Goal: Information Seeking & Learning: Learn about a topic

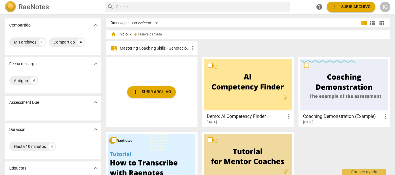
click at [162, 48] on p "Mastering Coaching Skills - Generación 31" at bounding box center [155, 48] width 70 height 6
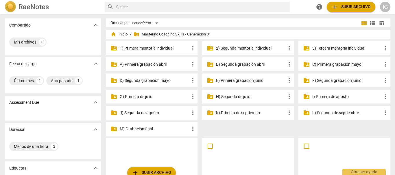
click at [331, 46] on p "3) Tercera mentoría individual" at bounding box center [347, 48] width 70 height 6
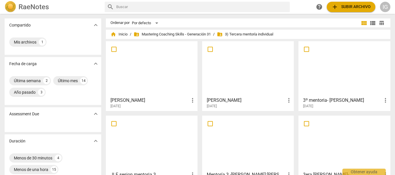
click at [160, 66] on div at bounding box center [152, 68] width 88 height 51
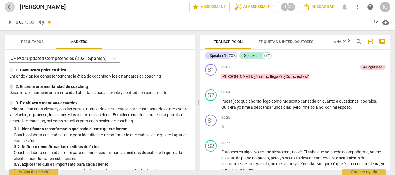
click at [10, 10] on span "arrow_back" at bounding box center [9, 6] width 7 height 7
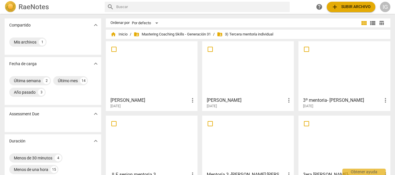
click at [344, 86] on div at bounding box center [344, 68] width 88 height 51
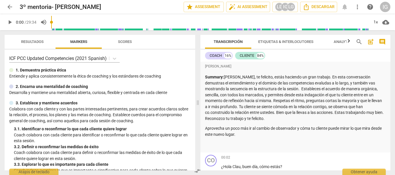
scroll to position [29, 0]
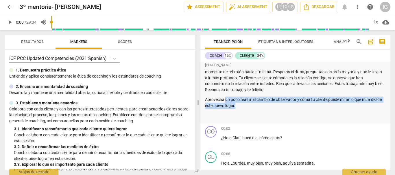
drag, startPoint x: 225, startPoint y: 102, endPoint x: 377, endPoint y: 107, distance: 152.1
click at [377, 107] on p "Aprovecha un poco más ir al cambio de observador y cóma tu cliente puede mirar …" at bounding box center [295, 103] width 181 height 12
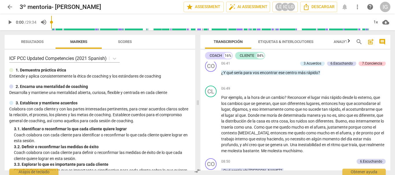
scroll to position [578, 0]
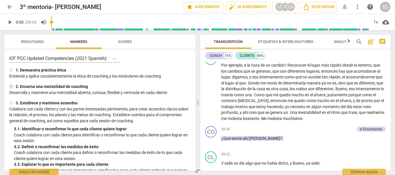
click at [11, 6] on span "arrow_back" at bounding box center [9, 6] width 7 height 7
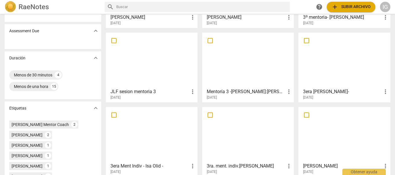
scroll to position [87, 0]
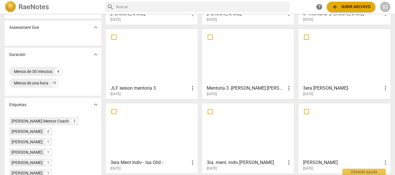
click at [159, 63] on div at bounding box center [152, 56] width 88 height 51
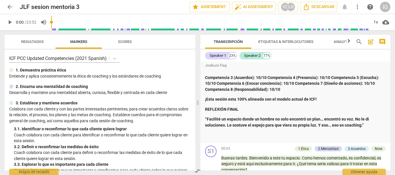
scroll to position [780, 0]
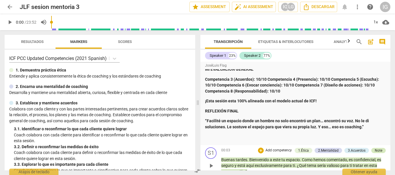
click at [377, 148] on div "Note" at bounding box center [379, 150] width 8 height 5
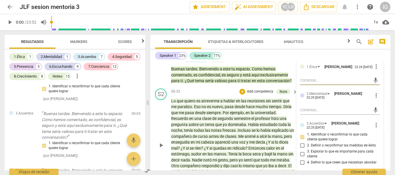
scroll to position [750, 0]
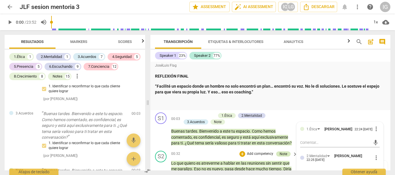
click at [282, 153] on div "Note" at bounding box center [283, 154] width 8 height 5
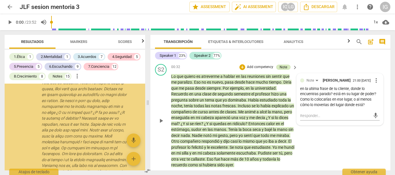
scroll to position [323, 0]
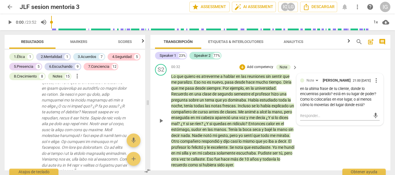
click at [216, 64] on div "S2 play_arrow pause 00:32 + Add competency Note keyboard_arrow_right Lo que qui…" at bounding box center [270, 116] width 240 height 109
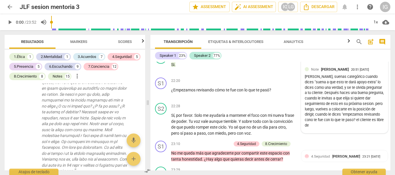
scroll to position [2311, 0]
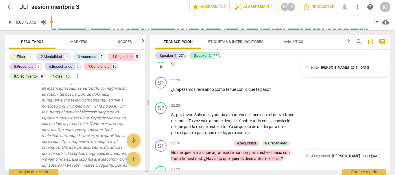
click at [329, 72] on div "Note [PERSON_NAME] 20:51 [DATE]" at bounding box center [345, 69] width 80 height 9
click at [241, 63] on p "Si ." at bounding box center [232, 64] width 123 height 6
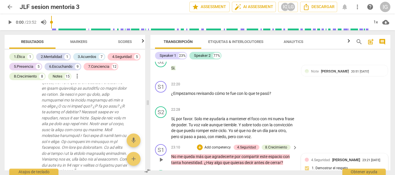
scroll to position [2291, 0]
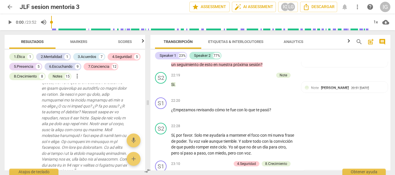
click at [8, 5] on span "arrow_back" at bounding box center [9, 6] width 7 height 7
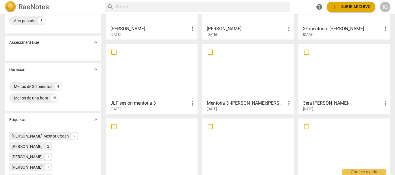
scroll to position [87, 0]
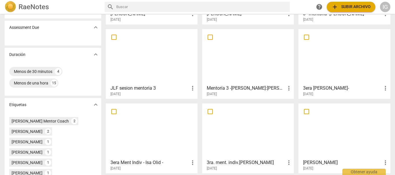
click at [251, 57] on div at bounding box center [248, 56] width 88 height 51
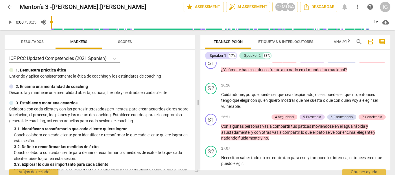
scroll to position [2081, 0]
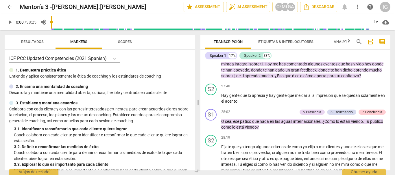
click at [7, 5] on span "arrow_back" at bounding box center [9, 6] width 7 height 7
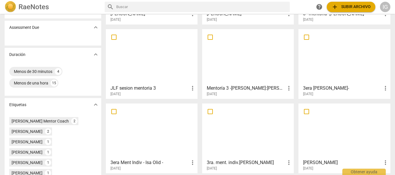
scroll to position [116, 0]
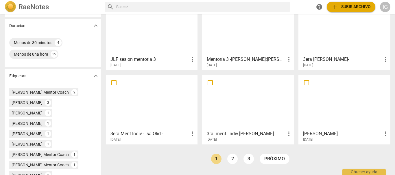
click at [328, 41] on div at bounding box center [344, 27] width 88 height 51
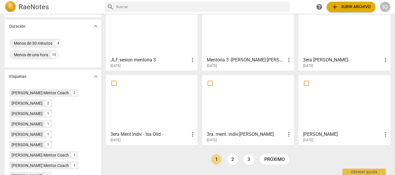
scroll to position [116, 0]
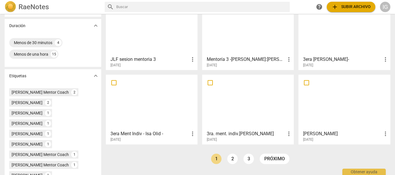
click at [311, 34] on div at bounding box center [344, 27] width 88 height 51
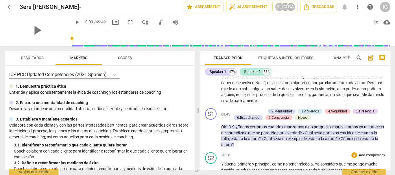
scroll to position [751, 0]
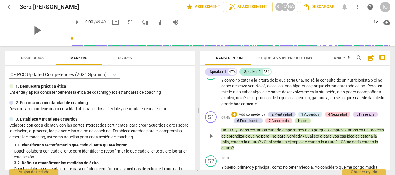
click at [302, 121] on div "Notes" at bounding box center [302, 121] width 9 height 5
click at [327, 131] on div at bounding box center [329, 129] width 4 height 4
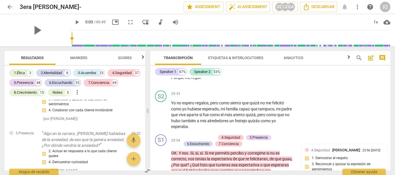
scroll to position [2889, 0]
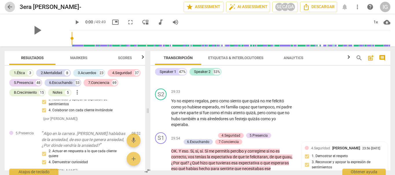
click at [8, 5] on span "arrow_back" at bounding box center [9, 6] width 7 height 7
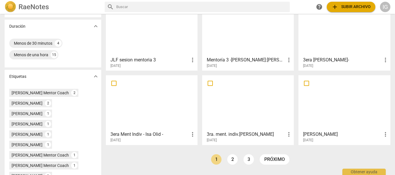
scroll to position [116, 0]
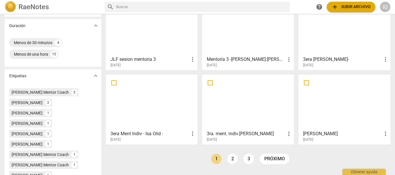
click at [162, 108] on div at bounding box center [152, 102] width 88 height 51
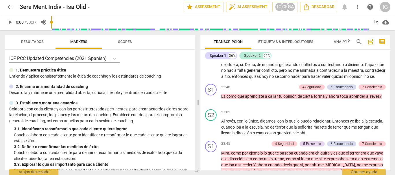
scroll to position [1821, 0]
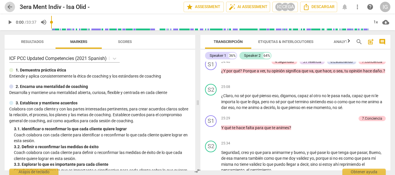
click at [10, 6] on span "arrow_back" at bounding box center [9, 6] width 7 height 7
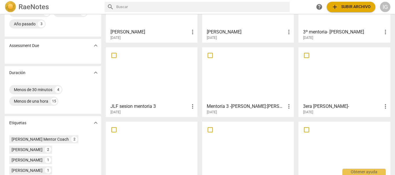
scroll to position [116, 0]
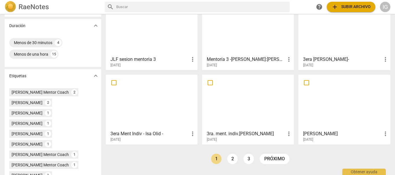
click at [260, 104] on div at bounding box center [248, 102] width 88 height 51
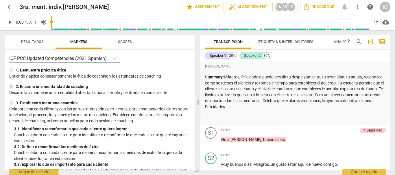
click at [12, 8] on span "arrow_back" at bounding box center [9, 6] width 7 height 7
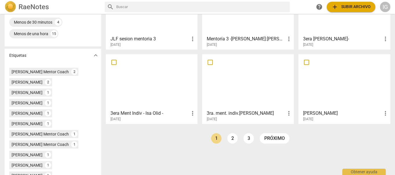
scroll to position [145, 0]
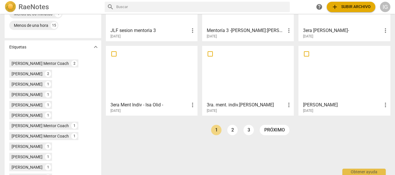
click at [327, 83] on div at bounding box center [344, 73] width 88 height 51
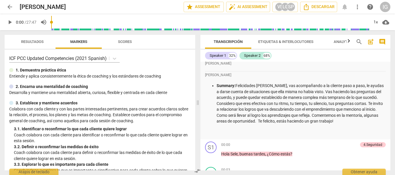
scroll to position [29, 0]
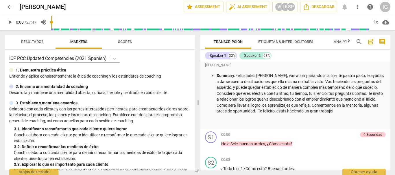
click at [10, 7] on span "arrow_back" at bounding box center [9, 6] width 7 height 7
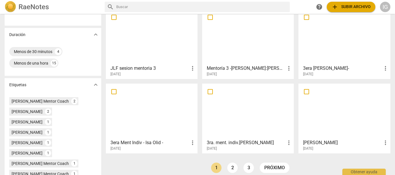
scroll to position [145, 0]
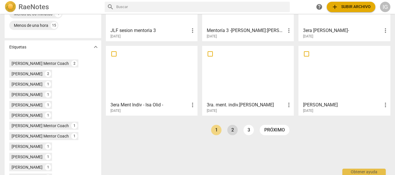
click at [231, 131] on link "2" at bounding box center [232, 130] width 10 height 10
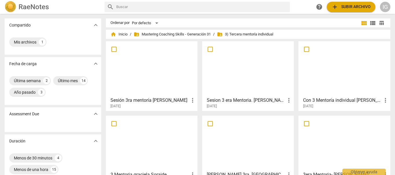
click at [142, 66] on div at bounding box center [152, 68] width 88 height 51
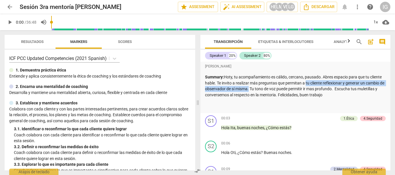
drag, startPoint x: 316, startPoint y: 81, endPoint x: 265, endPoint y: 91, distance: 52.8
click at [265, 91] on p "Summary: Hoty, tu acompañamiento es cálido, cercano, pausado. Abres espacio par…" at bounding box center [295, 86] width 181 height 24
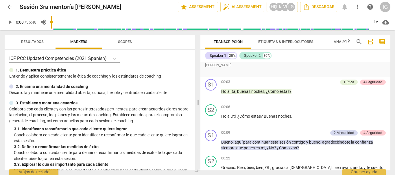
scroll to position [58, 0]
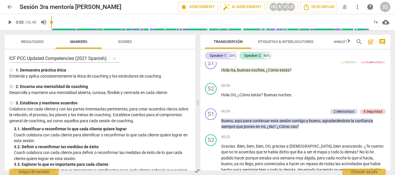
click at [10, 10] on span "arrow_back" at bounding box center [9, 6] width 7 height 7
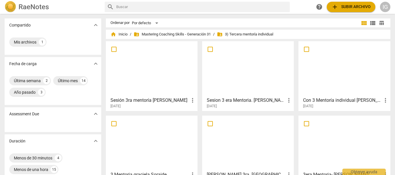
click at [262, 78] on div at bounding box center [248, 68] width 88 height 51
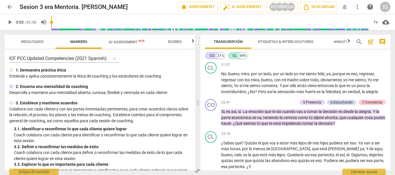
scroll to position [1792, 0]
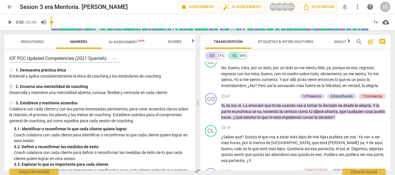
click at [8, 7] on span "arrow_back" at bounding box center [9, 6] width 7 height 7
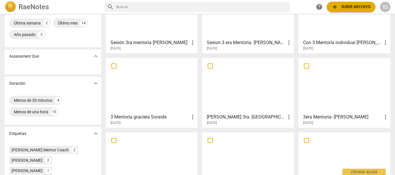
scroll to position [29, 0]
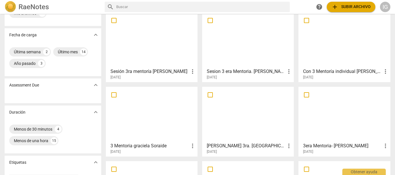
click at [350, 53] on div at bounding box center [344, 39] width 88 height 51
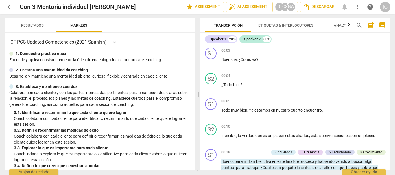
click at [10, 7] on span "arrow_back" at bounding box center [9, 6] width 7 height 7
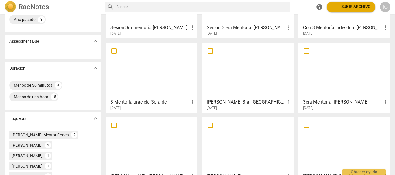
scroll to position [87, 0]
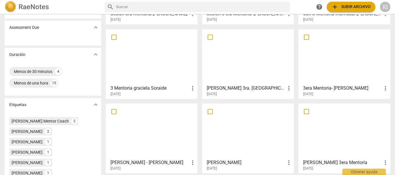
click at [159, 67] on div at bounding box center [152, 56] width 88 height 51
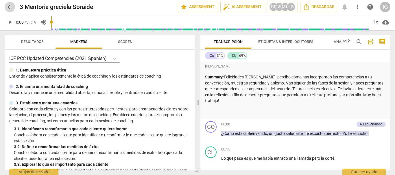
click at [8, 5] on span "arrow_back" at bounding box center [9, 6] width 7 height 7
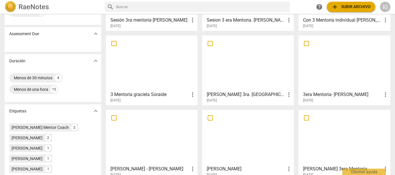
scroll to position [87, 0]
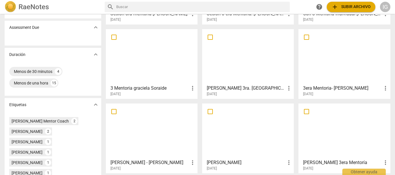
click at [162, 65] on div at bounding box center [152, 56] width 88 height 51
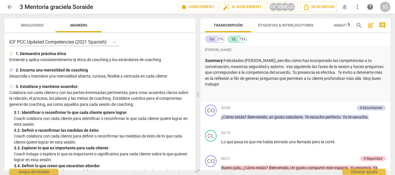
click at [8, 6] on span "arrow_back" at bounding box center [9, 6] width 7 height 7
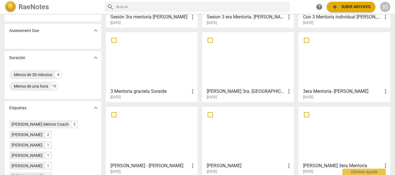
scroll to position [87, 0]
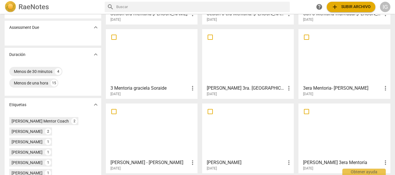
click at [245, 62] on div at bounding box center [248, 56] width 88 height 51
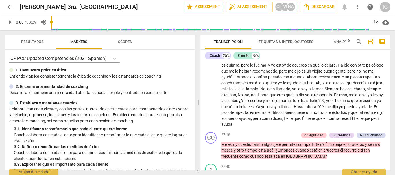
scroll to position [1879, 0]
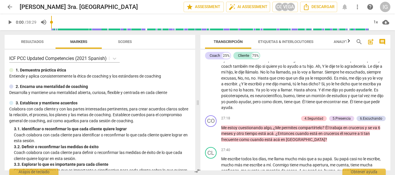
click at [8, 4] on span "arrow_back" at bounding box center [9, 6] width 7 height 7
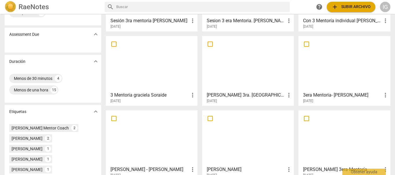
scroll to position [87, 0]
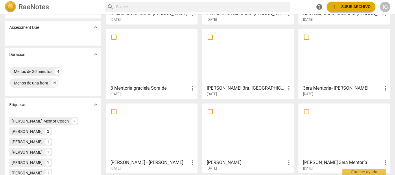
click at [319, 63] on div at bounding box center [344, 56] width 88 height 51
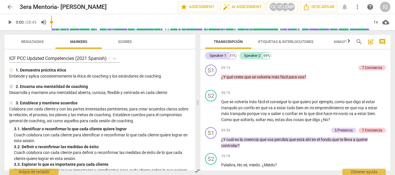
scroll to position [925, 0]
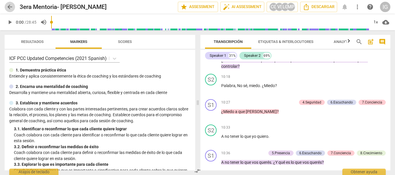
click at [10, 7] on span "arrow_back" at bounding box center [9, 6] width 7 height 7
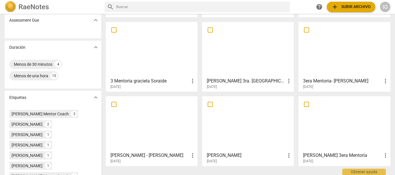
scroll to position [116, 0]
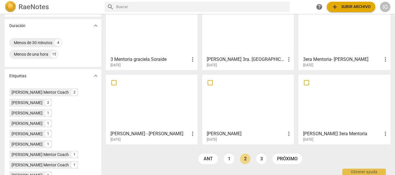
click at [136, 118] on div at bounding box center [152, 102] width 88 height 51
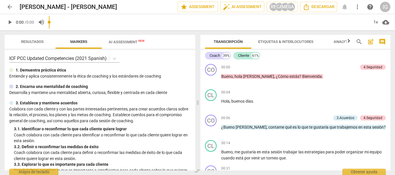
click at [11, 8] on span "arrow_back" at bounding box center [9, 6] width 7 height 7
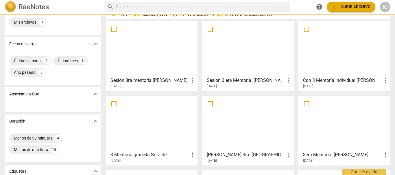
scroll to position [116, 0]
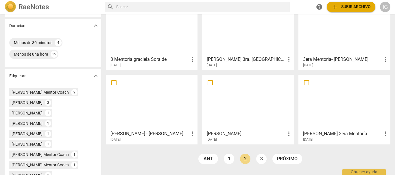
click at [222, 38] on div at bounding box center [248, 27] width 88 height 51
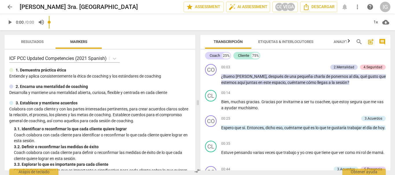
click at [10, 21] on span "play_arrow" at bounding box center [9, 22] width 7 height 7
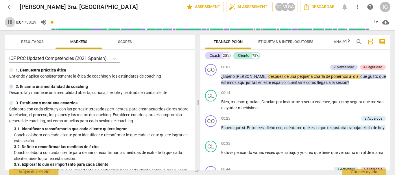
click at [10, 21] on span "pause" at bounding box center [9, 22] width 7 height 7
type input "5"
click at [12, 6] on span "arrow_back" at bounding box center [9, 6] width 7 height 7
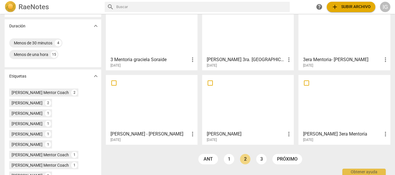
scroll to position [116, 0]
click at [130, 110] on div at bounding box center [152, 102] width 88 height 51
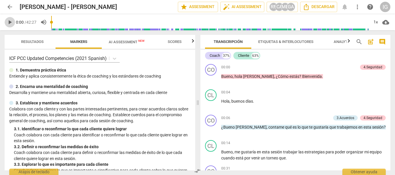
click at [10, 24] on span "play_arrow" at bounding box center [9, 22] width 7 height 7
click at [10, 24] on span "pause" at bounding box center [9, 22] width 7 height 7
type input "2"
click at [9, 7] on span "arrow_back" at bounding box center [9, 6] width 7 height 7
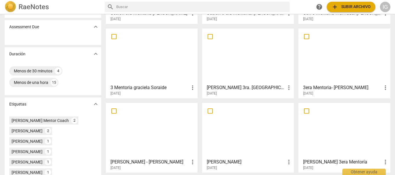
scroll to position [116, 0]
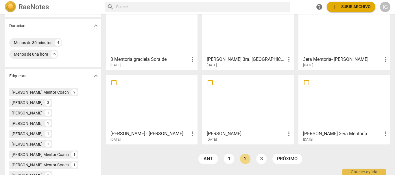
click at [244, 111] on div at bounding box center [248, 102] width 88 height 51
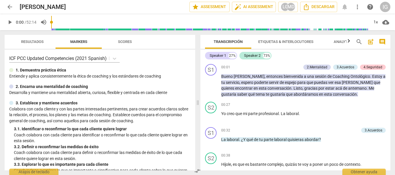
click at [6, 6] on span "arrow_back" at bounding box center [9, 6] width 7 height 7
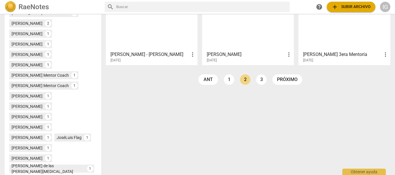
scroll to position [202, 0]
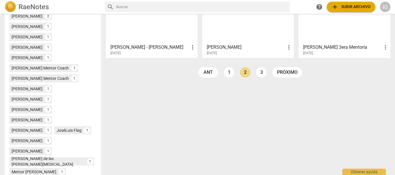
click at [314, 33] on div at bounding box center [344, 15] width 88 height 51
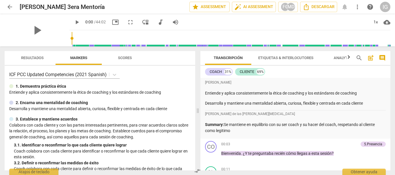
click at [12, 6] on span "arrow_back" at bounding box center [9, 6] width 7 height 7
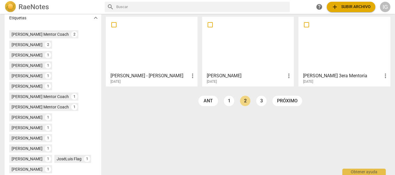
scroll to position [173, 0]
click at [257, 102] on link "3" at bounding box center [261, 101] width 10 height 10
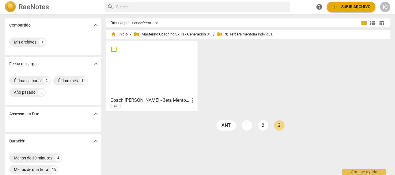
click at [119, 82] on div at bounding box center [152, 68] width 88 height 51
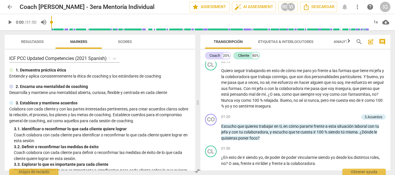
scroll to position [231, 0]
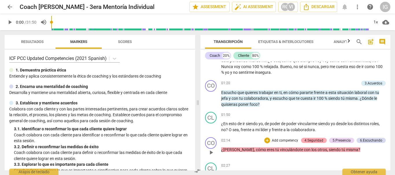
click at [315, 139] on div "4.Seguridad" at bounding box center [313, 140] width 19 height 5
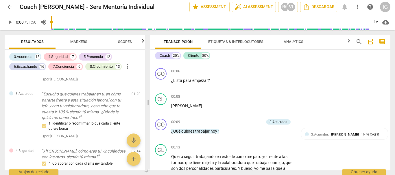
scroll to position [0, 0]
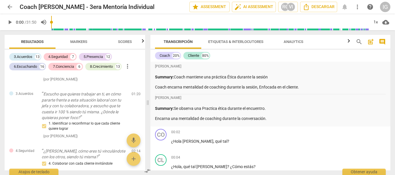
click at [7, 11] on button "arrow_back" at bounding box center [10, 7] width 10 height 10
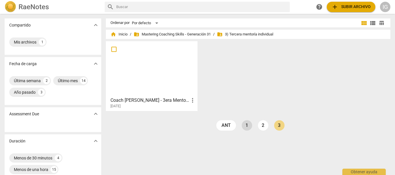
click at [246, 124] on link "1" at bounding box center [247, 126] width 10 height 10
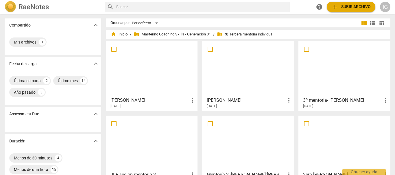
click at [175, 32] on span "folder_shared Mastering Coaching Skills - Generación 31" at bounding box center [172, 35] width 77 height 6
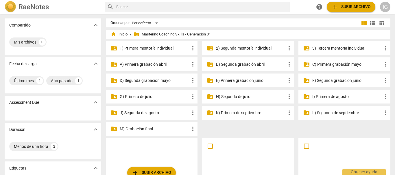
click at [140, 130] on p "M) Grabación final" at bounding box center [155, 129] width 70 height 6
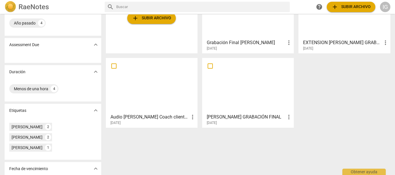
scroll to position [29, 0]
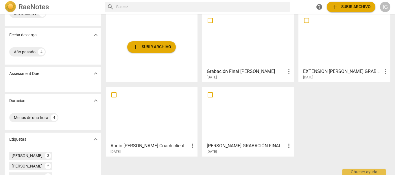
click at [237, 50] on div at bounding box center [248, 39] width 88 height 51
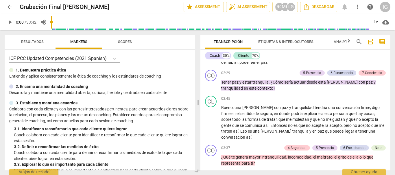
scroll to position [376, 0]
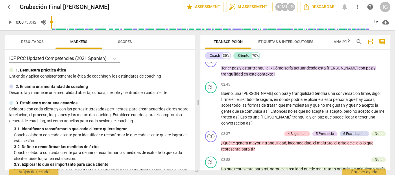
click at [11, 6] on span "arrow_back" at bounding box center [9, 6] width 7 height 7
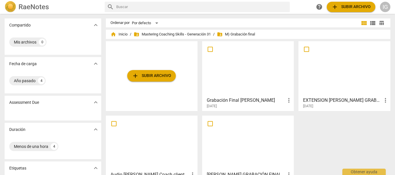
scroll to position [58, 0]
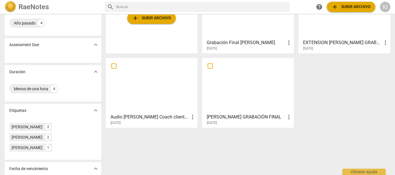
click at [237, 82] on div at bounding box center [248, 85] width 88 height 51
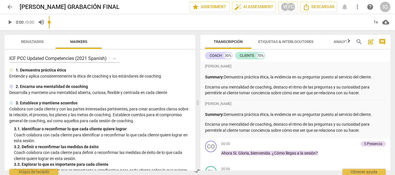
scroll to position [87, 0]
